Goal: Information Seeking & Learning: Learn about a topic

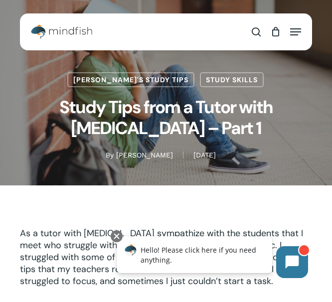
click at [291, 33] on span "Navigation Menu" at bounding box center [295, 32] width 11 height 10
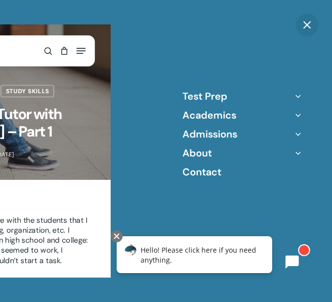
click at [297, 117] on icon "Off Canvas Menu" at bounding box center [298, 115] width 14 height 14
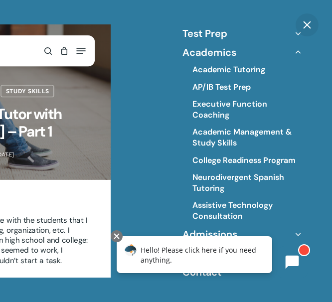
click at [298, 54] on icon "Off Canvas Menu" at bounding box center [298, 52] width 14 height 14
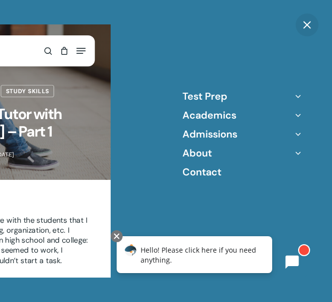
click at [299, 98] on icon "Off Canvas Menu" at bounding box center [298, 96] width 14 height 14
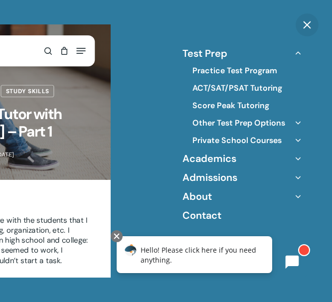
click at [299, 197] on icon "Off Canvas Menu" at bounding box center [298, 197] width 14 height 14
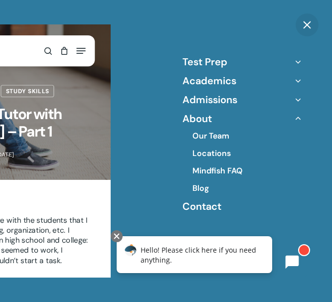
click at [296, 103] on icon "Off Canvas Menu" at bounding box center [298, 100] width 14 height 14
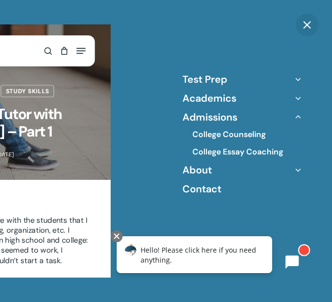
click at [296, 94] on icon "Off Canvas Menu" at bounding box center [298, 98] width 14 height 14
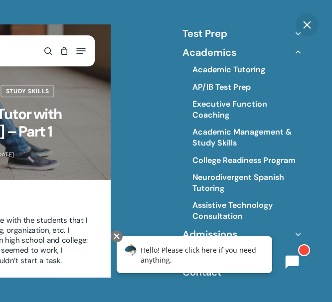
click at [303, 28] on span "Close" at bounding box center [307, 25] width 10 height 10
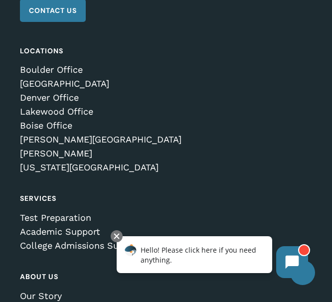
scroll to position [3918, 0]
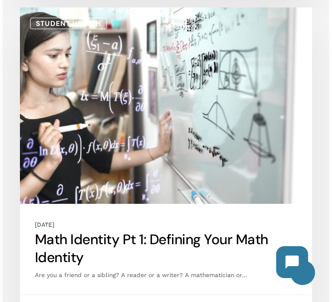
scroll to position [2811, 0]
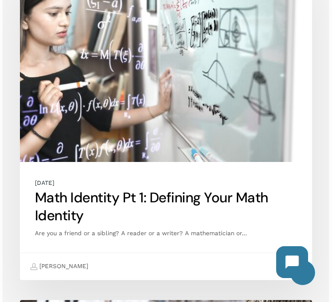
drag, startPoint x: 330, startPoint y: 218, endPoint x: 330, endPoint y: 236, distance: 19.0
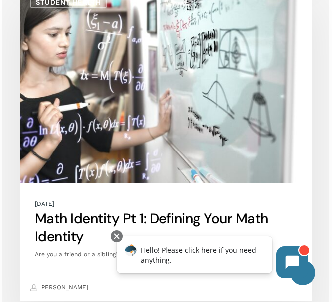
scroll to position [2798, 0]
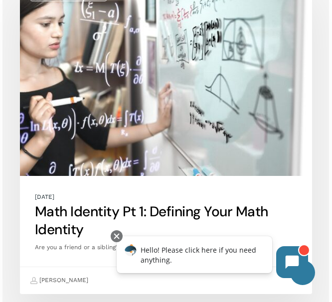
click at [132, 203] on link "Math Identity Pt 1: Defining Your Math Identity" at bounding box center [166, 137] width 292 height 315
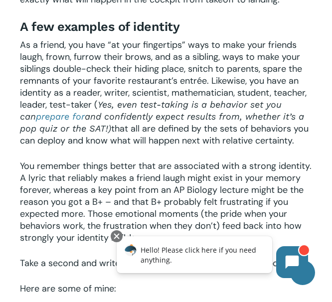
scroll to position [274, 0]
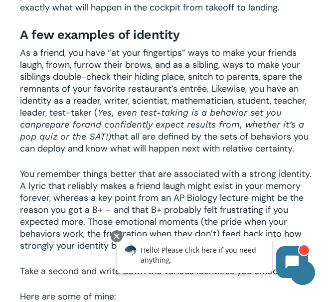
click at [42, 130] on link "prepare for" at bounding box center [60, 124] width 49 height 10
